Goal: Browse casually: Explore the website without a specific task or goal

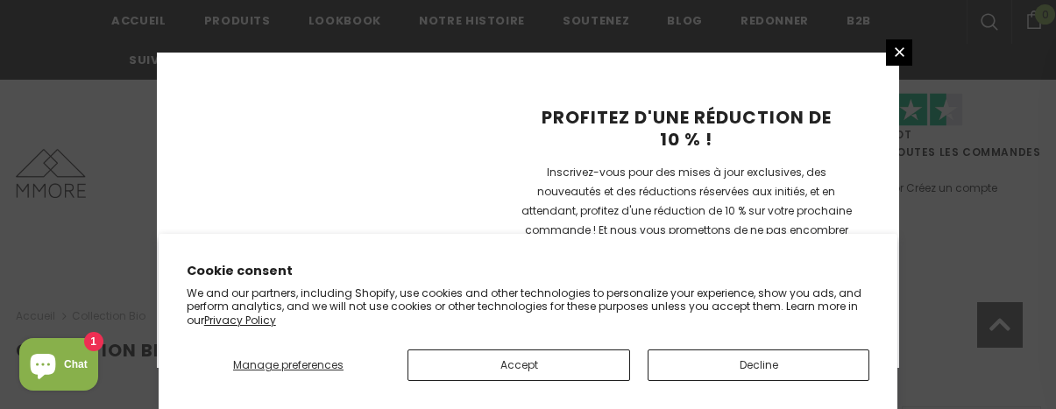
scroll to position [1465, 0]
